Goal: Task Accomplishment & Management: Complete application form

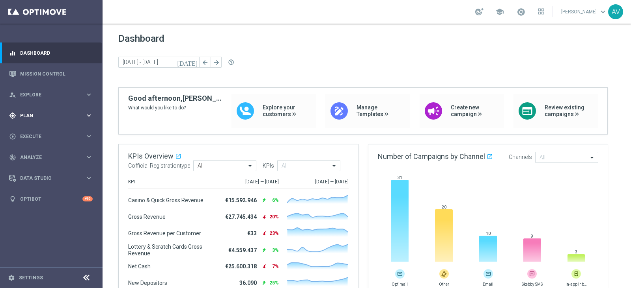
click at [43, 115] on span "Plan" at bounding box center [52, 115] width 65 height 5
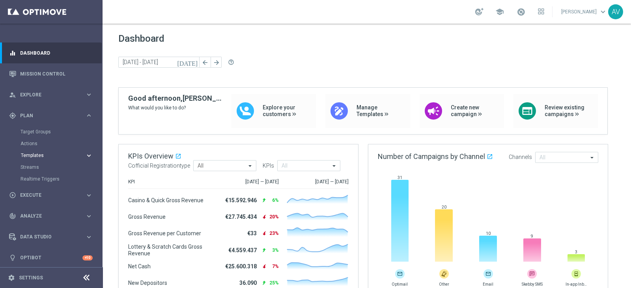
click at [38, 156] on span "Templates" at bounding box center [49, 155] width 56 height 5
click at [43, 168] on link "Optimail" at bounding box center [53, 167] width 58 height 6
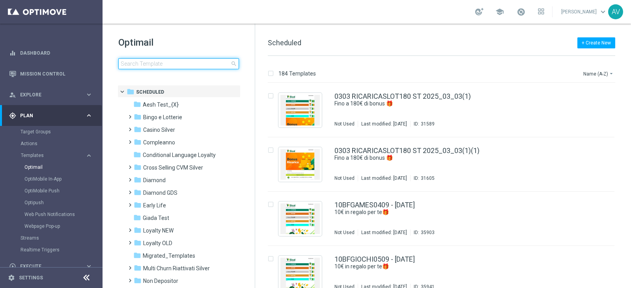
click at [149, 62] on input at bounding box center [178, 63] width 121 height 11
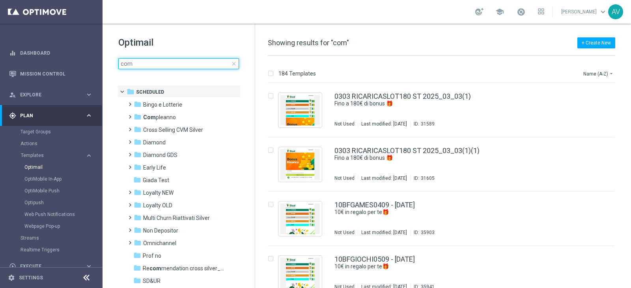
type input "comp"
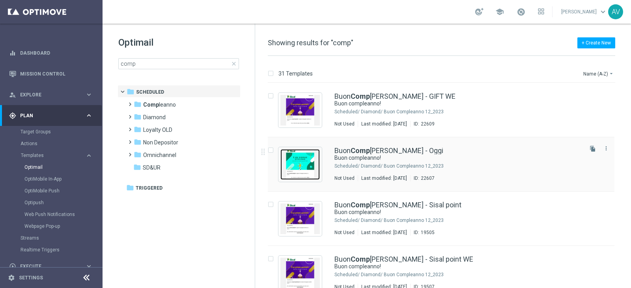
click at [286, 162] on img "Press SPACE to select this row." at bounding box center [299, 164] width 39 height 31
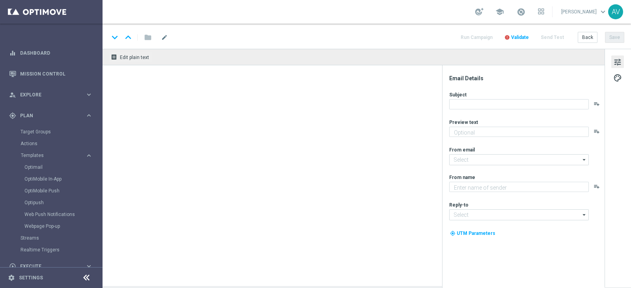
type textarea "Ti aspetta una sorpresa…"
type input "[EMAIL_ADDRESS][DOMAIN_NAME]"
type textarea "Sisal"
type input "[EMAIL_ADDRESS][DOMAIN_NAME]"
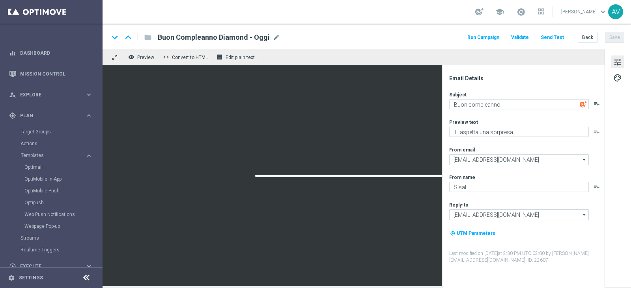
click at [478, 37] on button "Run Campaign" at bounding box center [483, 37] width 34 height 11
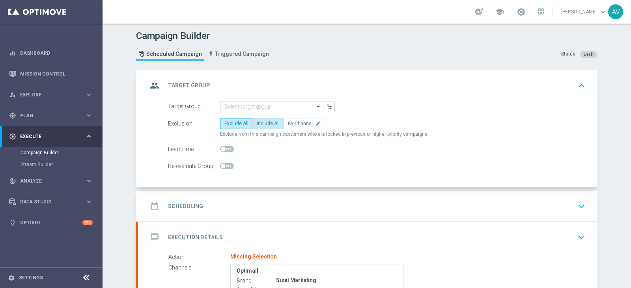
click at [266, 119] on label "Include All" at bounding box center [268, 123] width 32 height 11
click at [262, 123] on input "Include All" at bounding box center [259, 125] width 5 height 5
radio input "true"
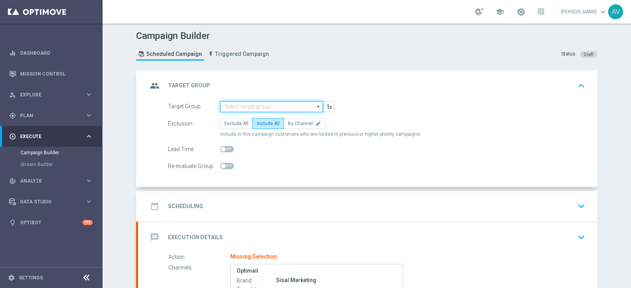
click at [253, 102] on input at bounding box center [271, 106] width 103 height 11
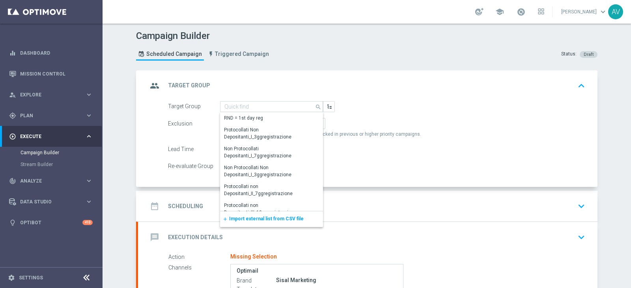
click at [247, 217] on span "Import external list from CSV file" at bounding box center [266, 219] width 74 height 6
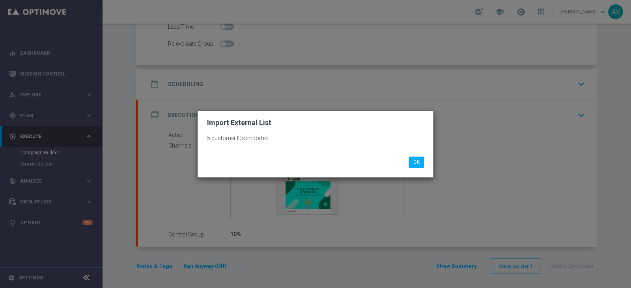
scroll to position [125, 0]
click at [424, 162] on li "OK" at bounding box center [416, 162] width 19 height 11
click at [416, 160] on button "OK" at bounding box center [416, 162] width 15 height 11
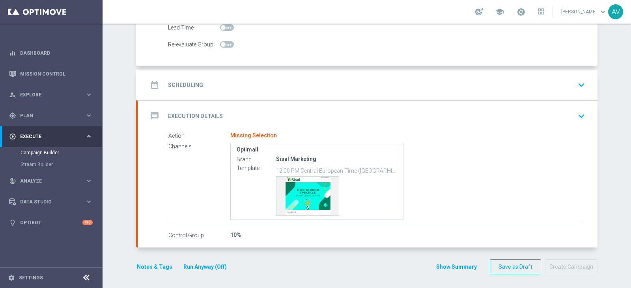
click at [168, 84] on h2 "Scheduling" at bounding box center [185, 85] width 35 height 7
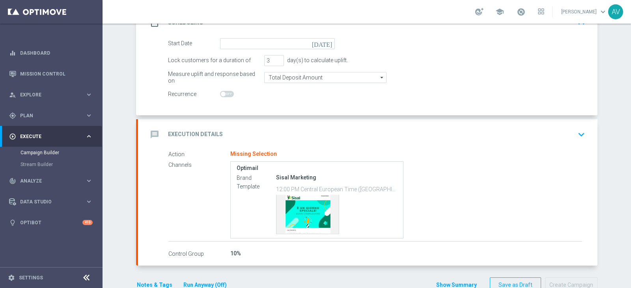
scroll to position [125, 0]
click at [325, 44] on icon "[DATE]" at bounding box center [323, 43] width 23 height 9
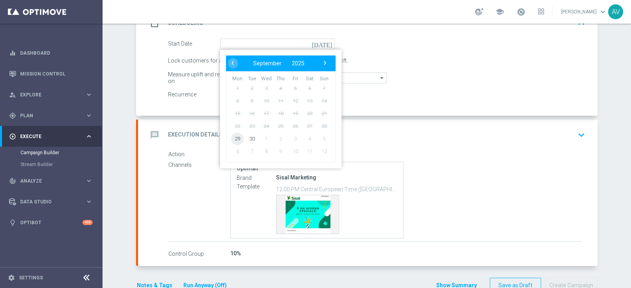
click at [231, 137] on span "29" at bounding box center [237, 138] width 13 height 13
type input "[DATE]"
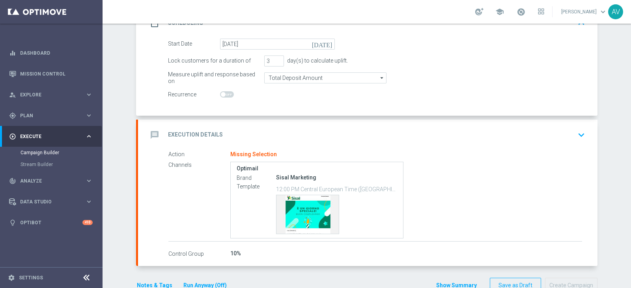
click at [156, 128] on icon "message" at bounding box center [154, 135] width 14 height 14
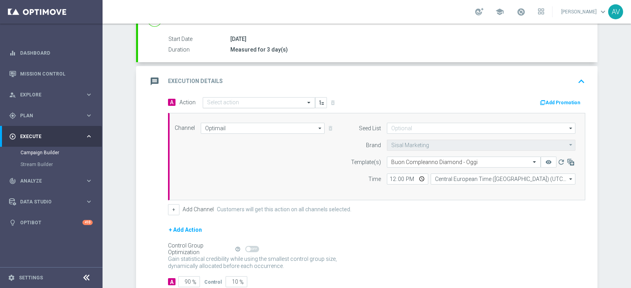
click at [264, 97] on div "Select action" at bounding box center [259, 102] width 112 height 11
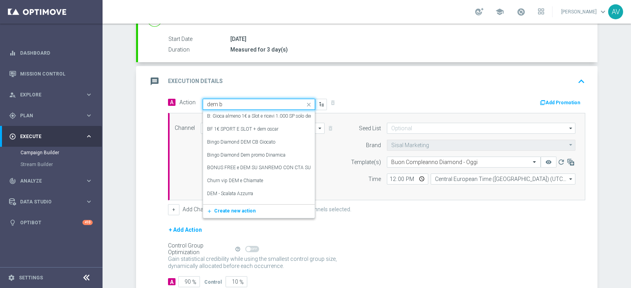
type input "dem bu"
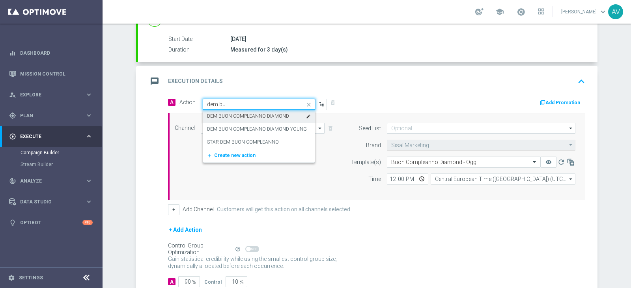
click at [255, 115] on label "DEM BUON COMPLEANNO DIAMOND" at bounding box center [248, 116] width 82 height 7
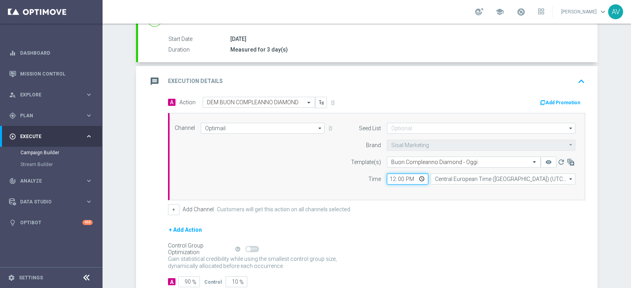
click at [390, 177] on input "12:00" at bounding box center [407, 179] width 41 height 11
type input "16:00"
click at [187, 279] on input "90" at bounding box center [189, 282] width 22 height 11
type input "9"
type input "91"
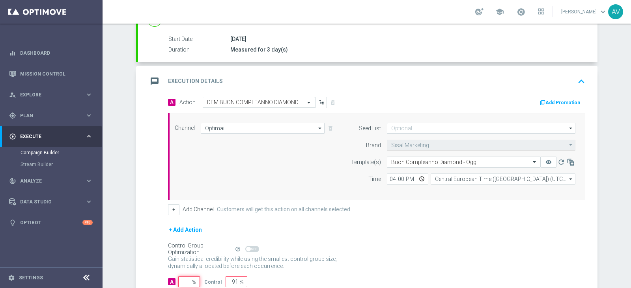
type input "100"
type input "10"
type input "90"
type input "100"
type input "0"
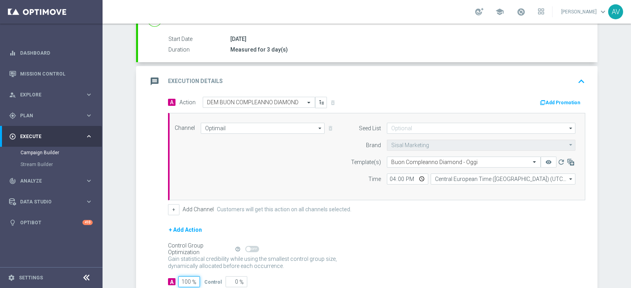
type input "100"
click at [147, 79] on icon "message" at bounding box center [154, 81] width 14 height 14
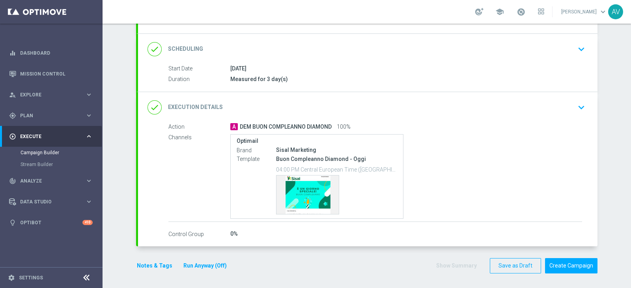
scroll to position [95, 0]
click at [145, 266] on button "Notes & Tags" at bounding box center [154, 267] width 37 height 10
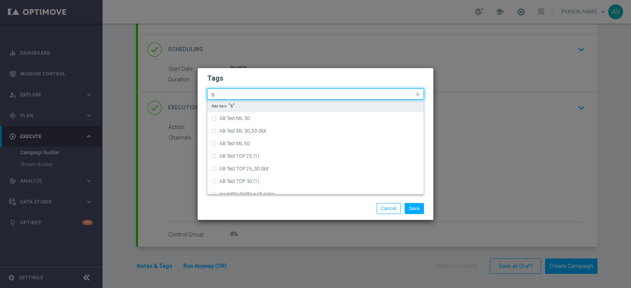
click at [285, 96] on input "s" at bounding box center [312, 94] width 202 height 7
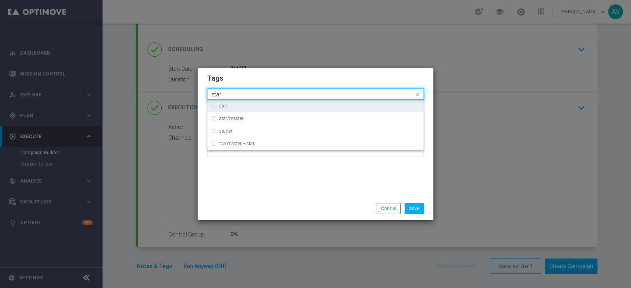
click at [243, 104] on div "star" at bounding box center [319, 106] width 200 height 5
type input "star"
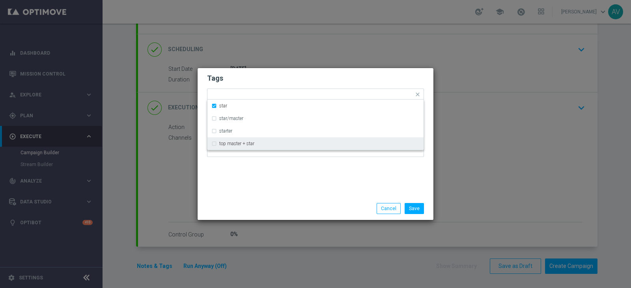
click at [313, 188] on div "Tags Quick find × star star star/master starter top master + star Notes" at bounding box center [315, 132] width 236 height 129
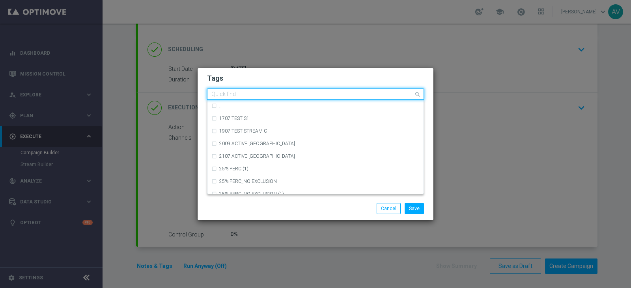
click at [292, 96] on input "text" at bounding box center [312, 94] width 202 height 7
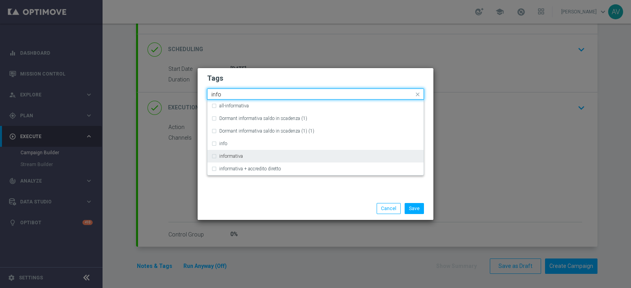
click at [218, 158] on div "informativa" at bounding box center [315, 156] width 208 height 13
type input "info"
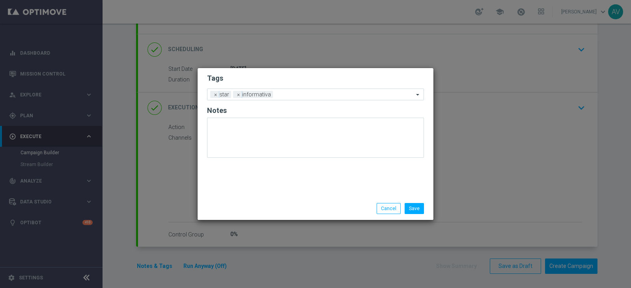
click at [272, 199] on div "Save Cancel" at bounding box center [315, 208] width 236 height 23
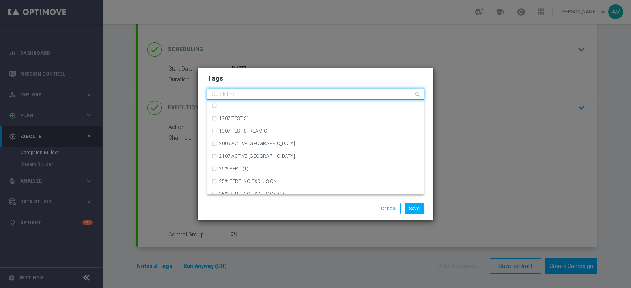
click at [308, 90] on div "Quick find × star × informativa" at bounding box center [310, 94] width 206 height 10
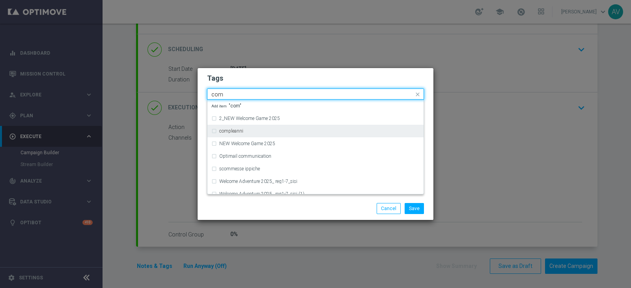
click at [239, 130] on label "compleanni" at bounding box center [231, 131] width 24 height 5
type input "com"
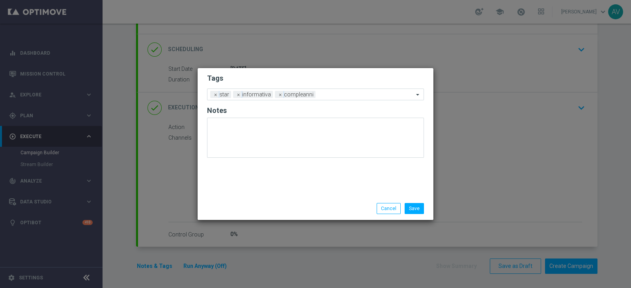
click at [309, 205] on div "Save Cancel" at bounding box center [353, 208] width 153 height 11
click at [415, 208] on button "Save" at bounding box center [413, 208] width 19 height 11
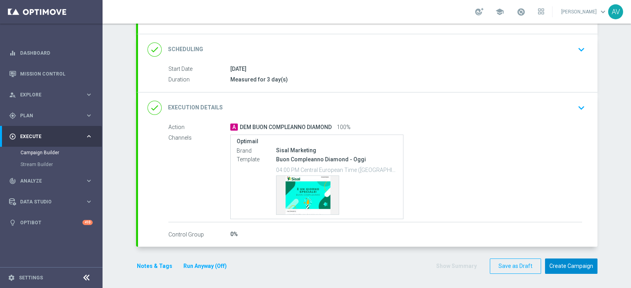
click at [567, 263] on button "Create Campaign" at bounding box center [571, 266] width 52 height 15
